Goal: Find specific page/section: Find specific page/section

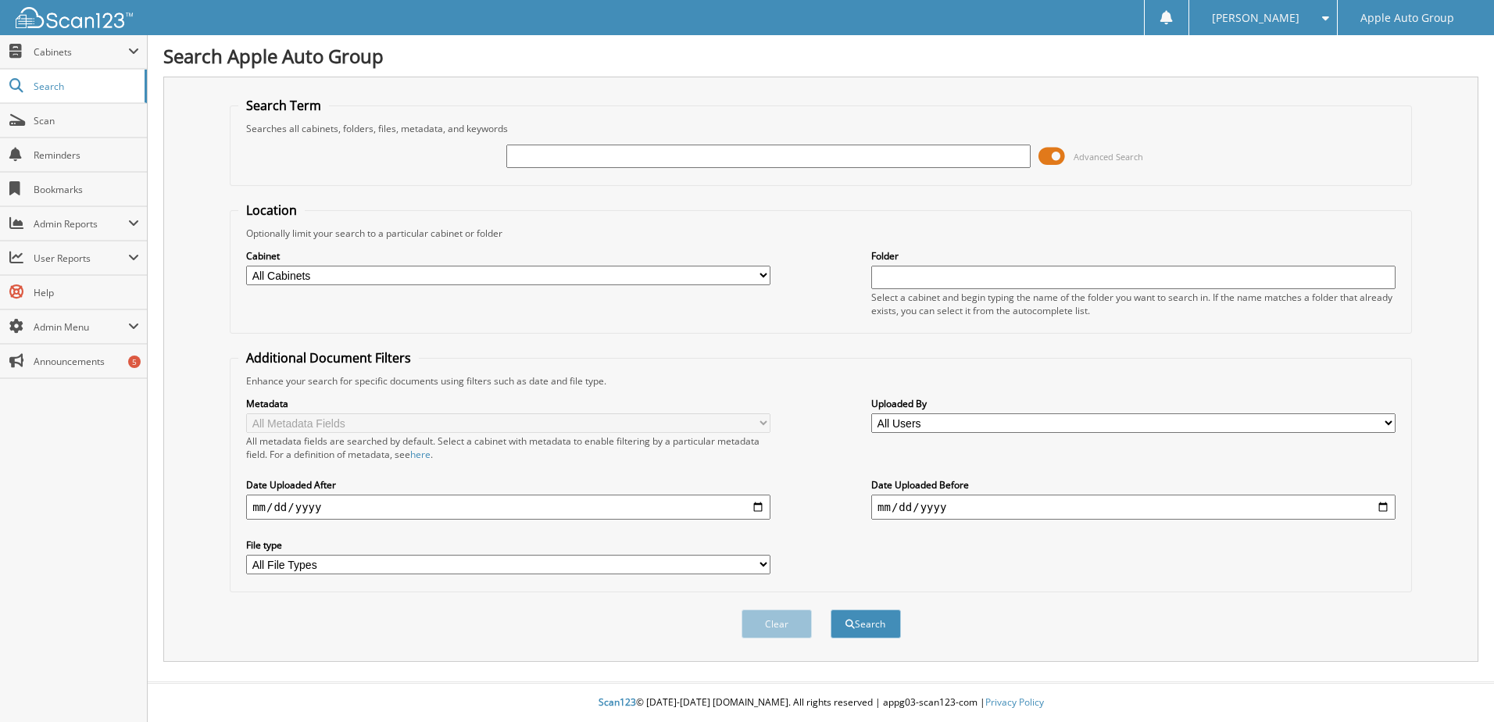
click at [645, 156] on input "text" at bounding box center [768, 156] width 524 height 23
type input "2002977"
click at [831, 610] on button "Search" at bounding box center [866, 624] width 70 height 29
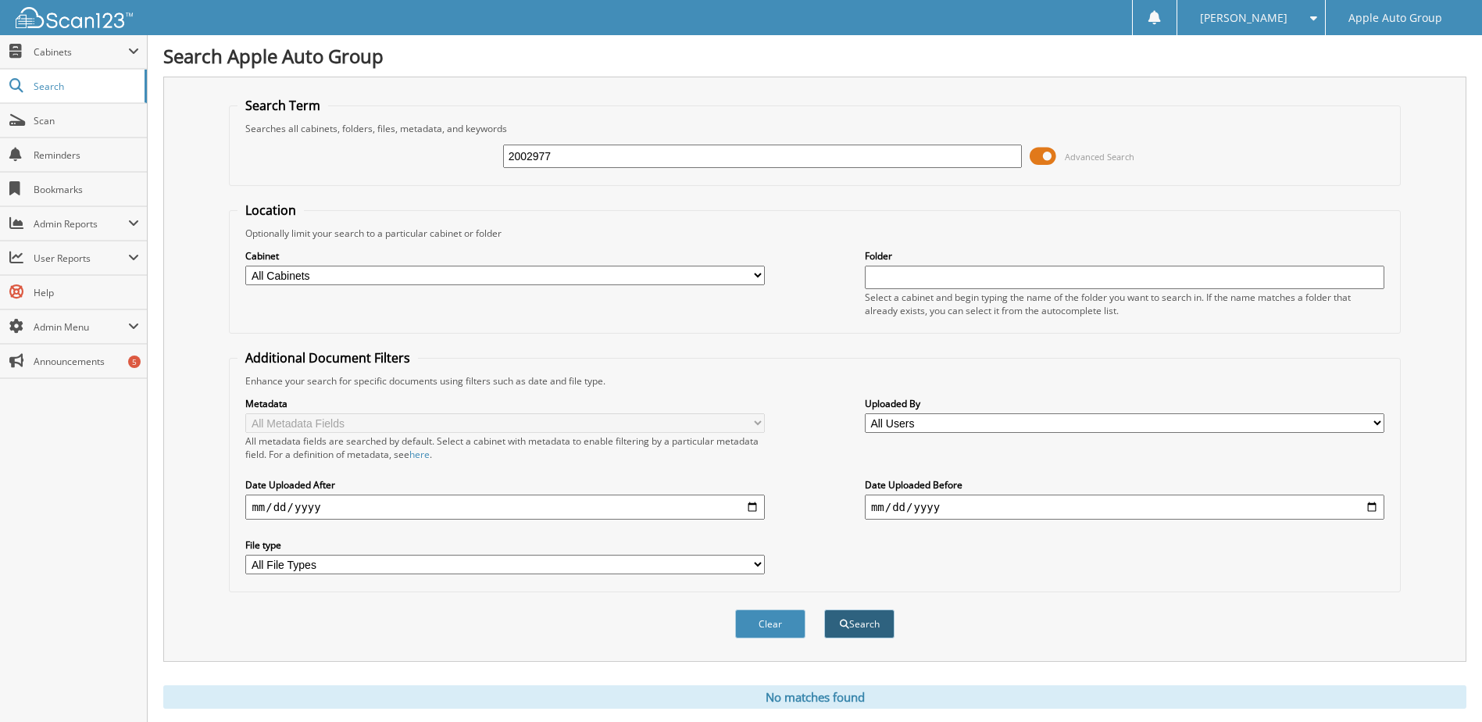
click at [865, 624] on button "Search" at bounding box center [859, 624] width 70 height 29
click at [63, 48] on span "Cabinets" at bounding box center [81, 51] width 95 height 13
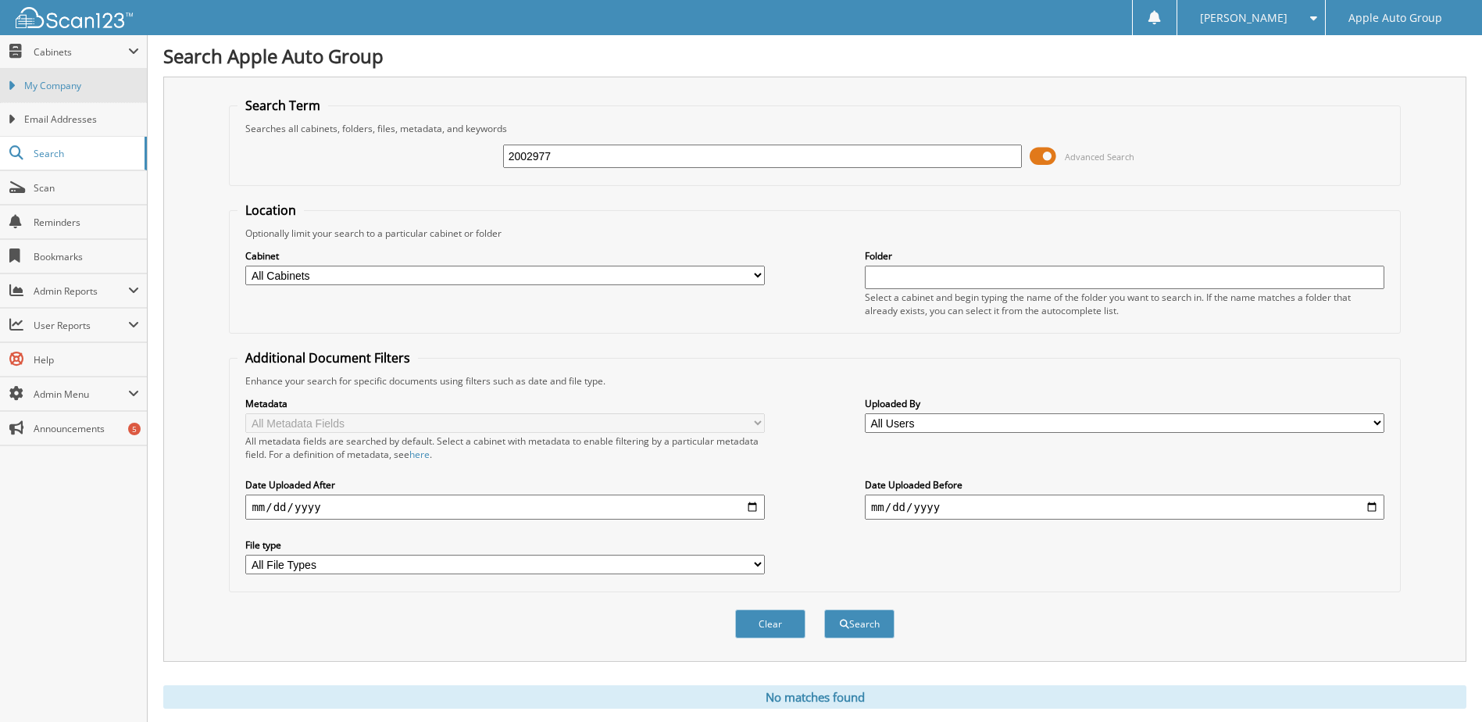
click at [70, 85] on span "My Company" at bounding box center [81, 86] width 115 height 14
